Goal: Information Seeking & Learning: Learn about a topic

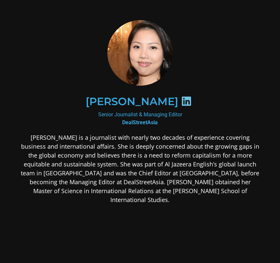
scroll to position [57, 0]
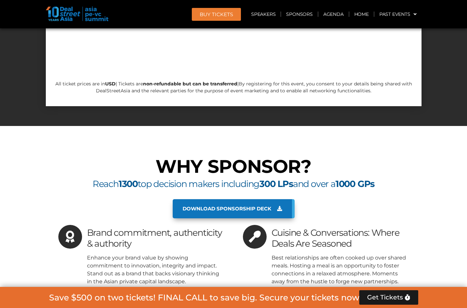
scroll to position [4629, 0]
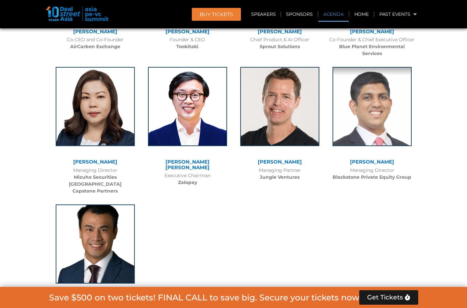
click at [315, 16] on link "Agenda" at bounding box center [334, 14] width 30 height 15
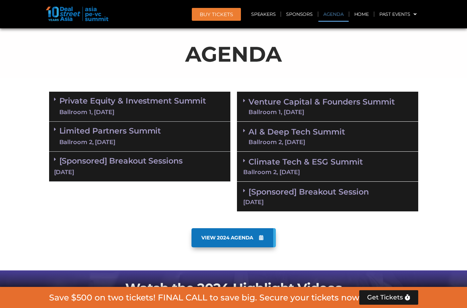
click at [163, 114] on div "Ballroom 1, [DATE]" at bounding box center [132, 112] width 147 height 8
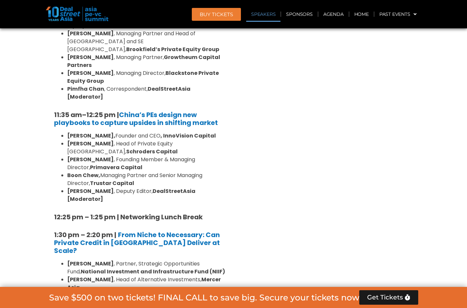
scroll to position [670, 0]
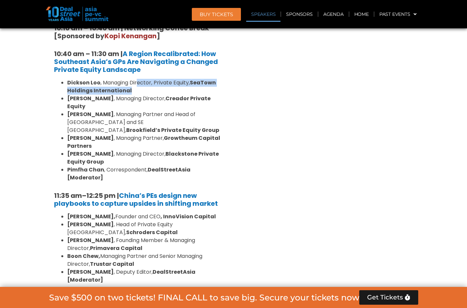
click at [145, 79] on li "[PERSON_NAME] , Managing Director, Private Equity, SeaTown Holdings Internation…" at bounding box center [146, 87] width 158 height 16
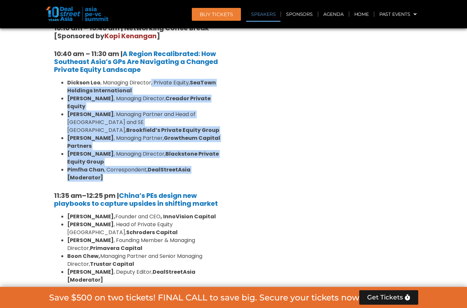
drag, startPoint x: 151, startPoint y: 65, endPoint x: 228, endPoint y: 144, distance: 110.6
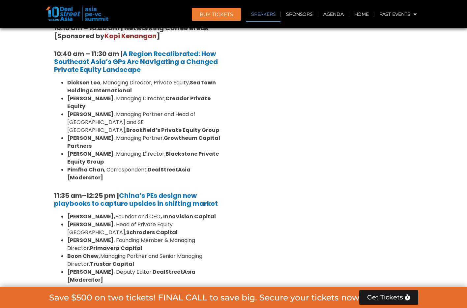
click at [78, 79] on strong "Dickson Loo" at bounding box center [83, 83] width 33 height 8
click at [75, 95] on strong "[PERSON_NAME]" at bounding box center [90, 99] width 47 height 8
click at [81, 110] on strong "[PERSON_NAME]" at bounding box center [90, 114] width 47 height 8
click at [86, 134] on strong "Growtheum Capital Partners" at bounding box center [143, 142] width 153 height 16
click at [90, 150] on strong "Blackstone Private Equity Group" at bounding box center [143, 158] width 152 height 16
